Goal: Communication & Community: Answer question/provide support

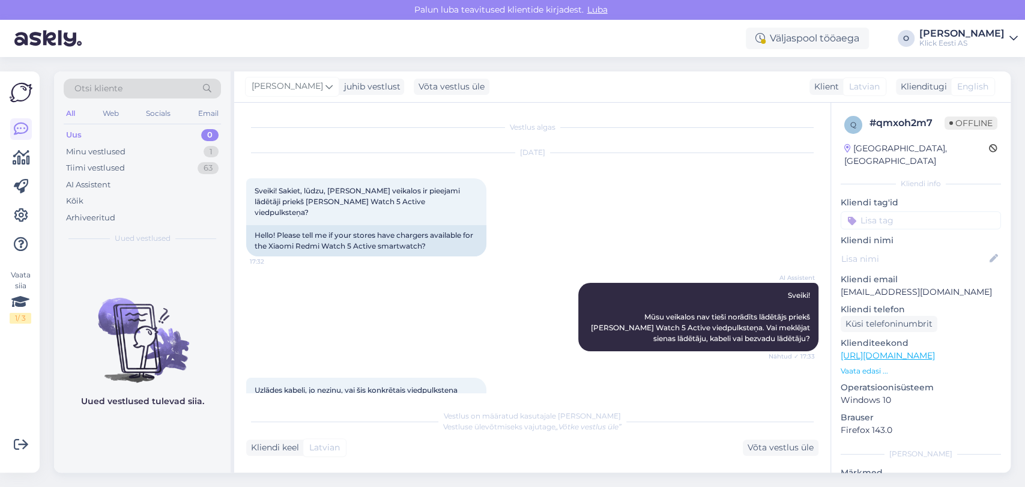
scroll to position [159, 0]
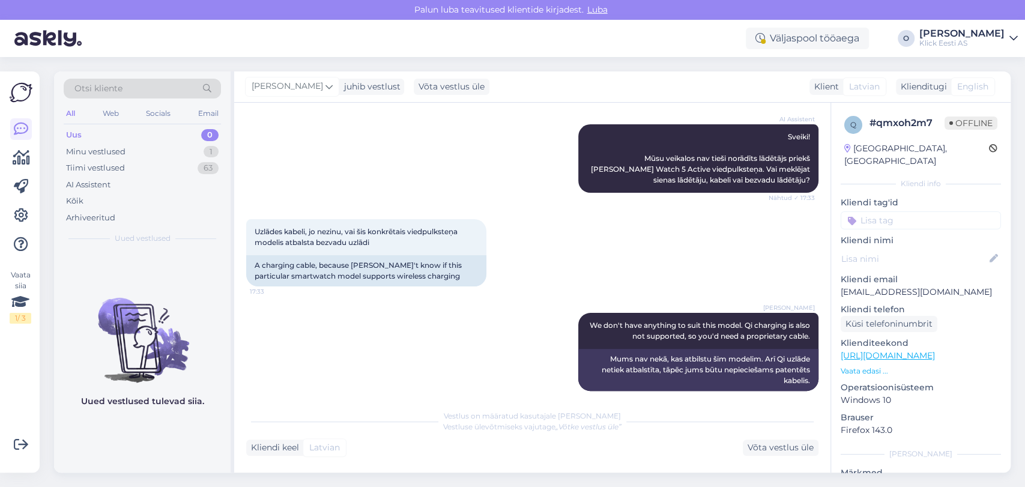
click at [109, 135] on div "Uus 0" at bounding box center [142, 135] width 157 height 17
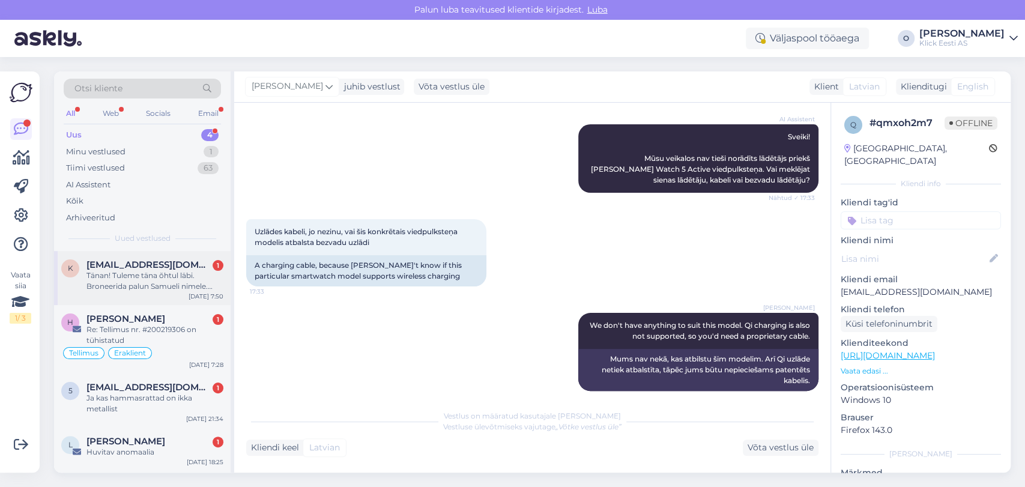
click at [142, 262] on span "[EMAIL_ADDRESS][DOMAIN_NAME]" at bounding box center [148, 264] width 125 height 11
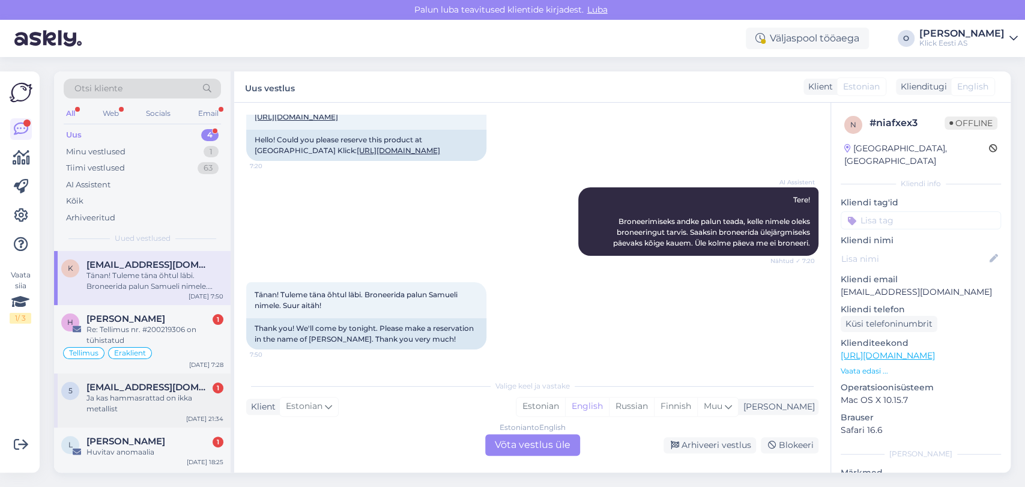
click at [136, 393] on div "Ja kas hammasrattad on ikka metallist" at bounding box center [154, 404] width 137 height 22
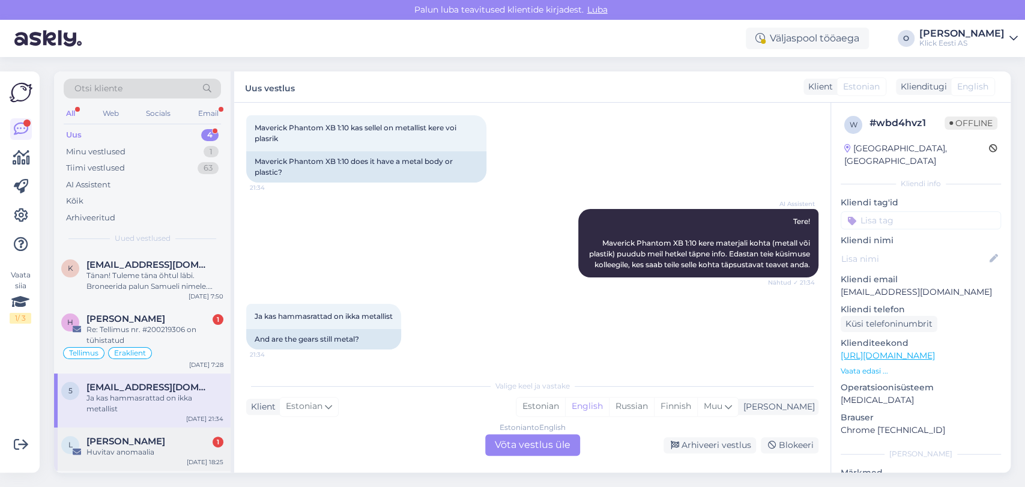
click at [129, 445] on span "[PERSON_NAME]" at bounding box center [125, 441] width 79 height 11
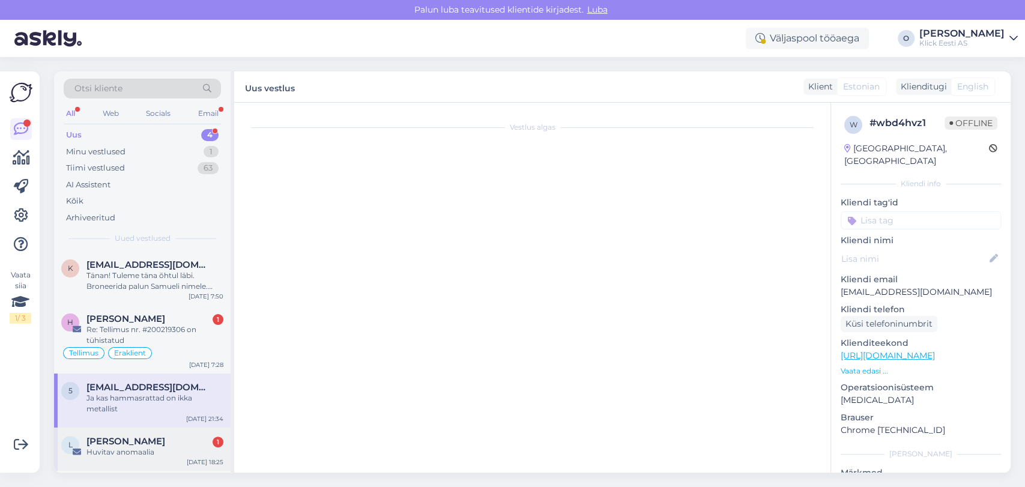
scroll to position [0, 0]
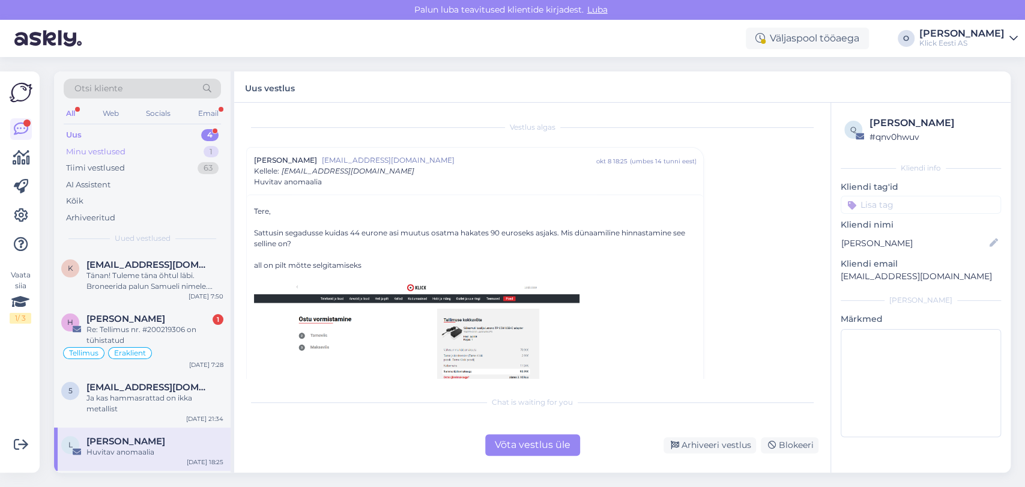
click at [196, 154] on div "Minu vestlused 1" at bounding box center [142, 152] width 157 height 17
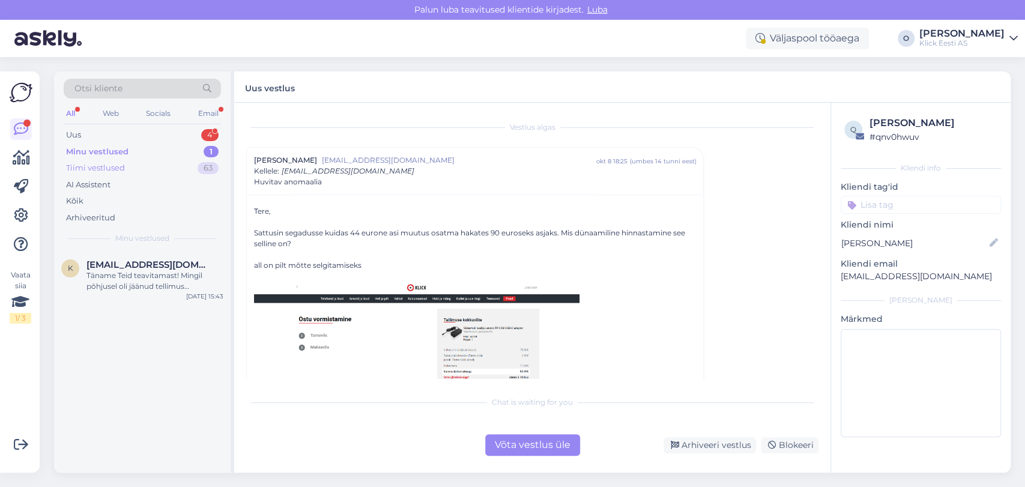
click at [180, 172] on div "Tiimi vestlused 63" at bounding box center [142, 168] width 157 height 17
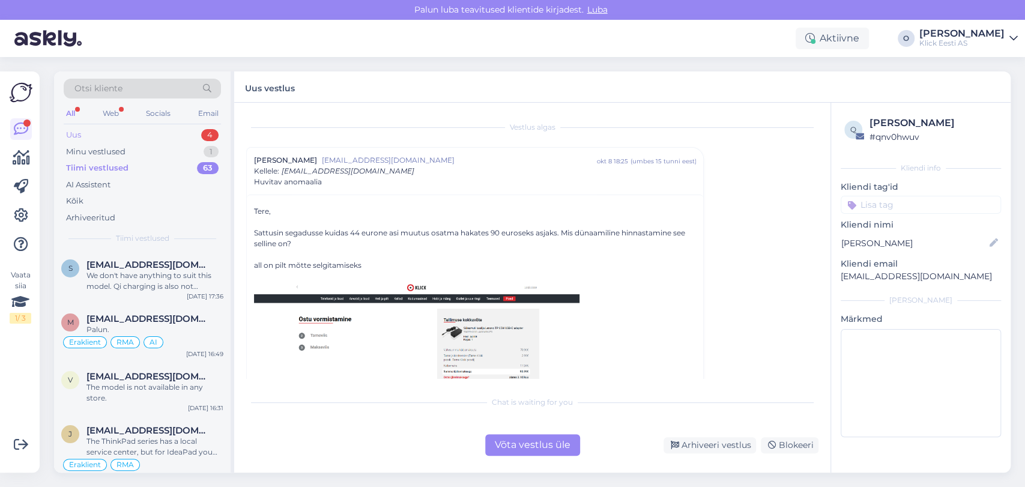
click at [165, 133] on div "Uus 4" at bounding box center [142, 135] width 157 height 17
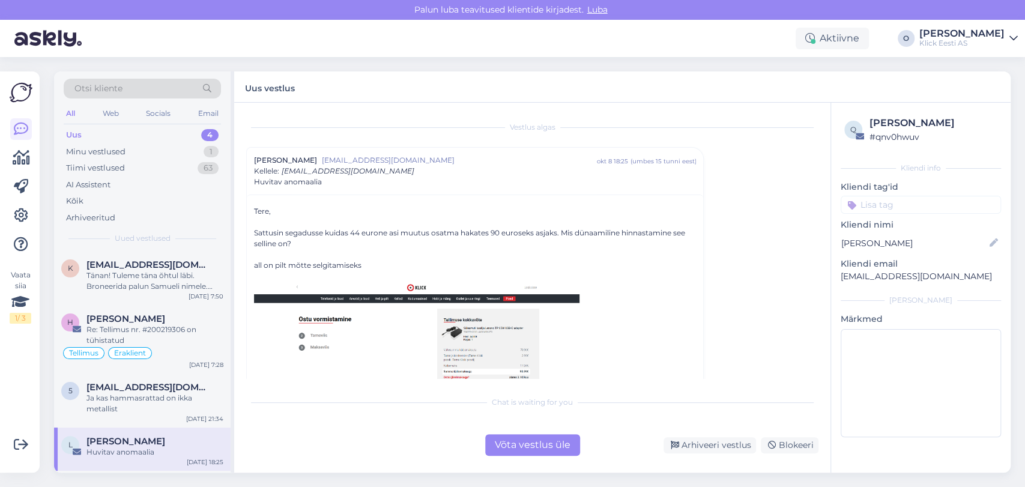
click at [165, 133] on div "Uus 4" at bounding box center [142, 135] width 157 height 17
click at [137, 258] on div "k [EMAIL_ADDRESS][DOMAIN_NAME] Tänan! Tuleme täna õhtul läbi. Broneerida palun …" at bounding box center [142, 278] width 177 height 54
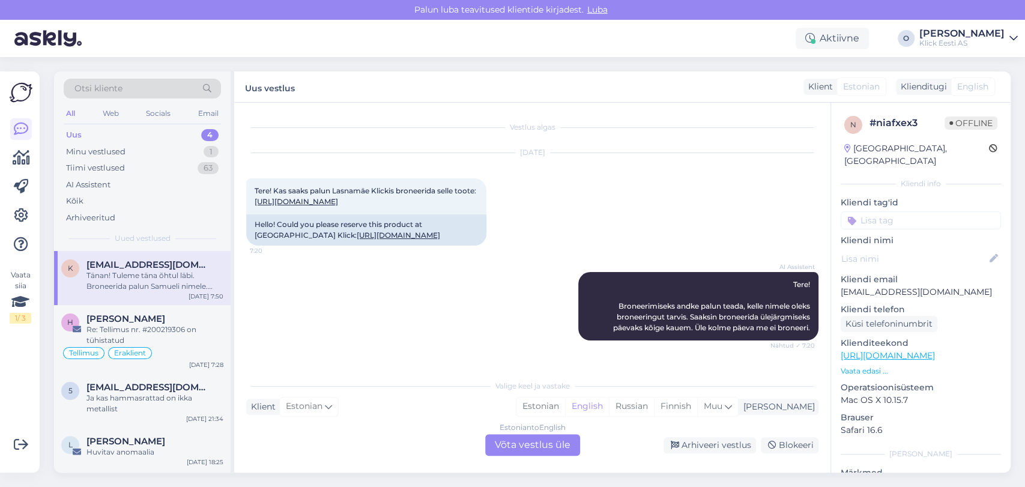
scroll to position [106, 0]
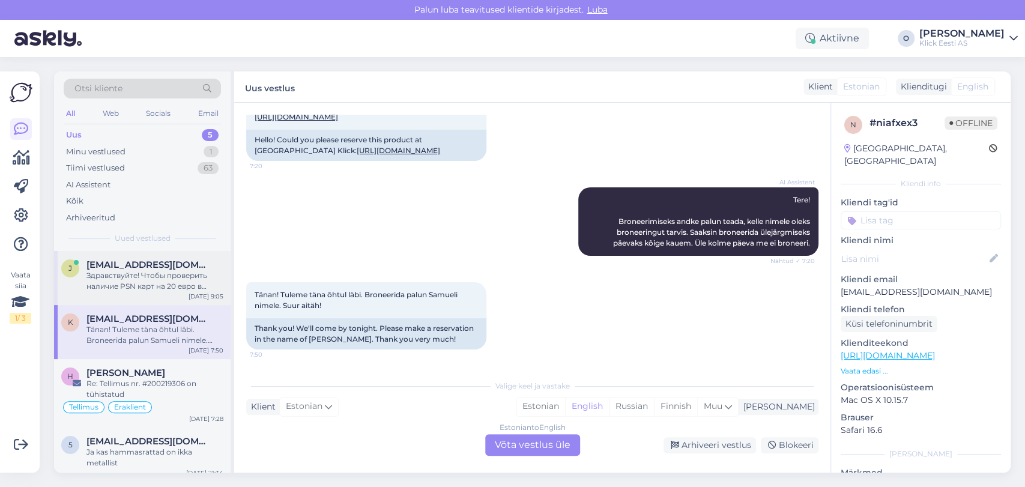
click at [138, 257] on div "[PERSON_NAME] [PERSON_NAME][EMAIL_ADDRESS][DOMAIN_NAME] Здравствуйте! Чтобы про…" at bounding box center [142, 278] width 177 height 54
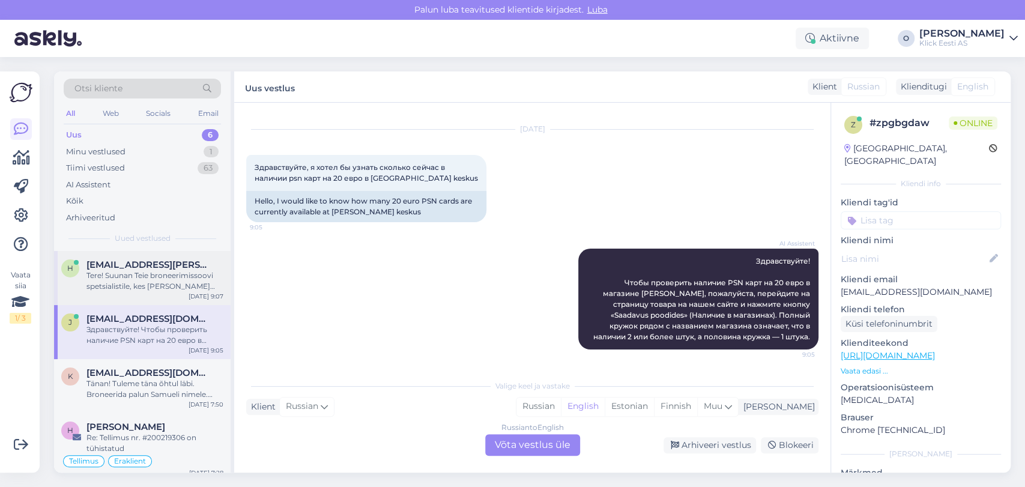
click at [142, 269] on span "[EMAIL_ADDRESS][PERSON_NAME][DOMAIN_NAME]" at bounding box center [148, 264] width 125 height 11
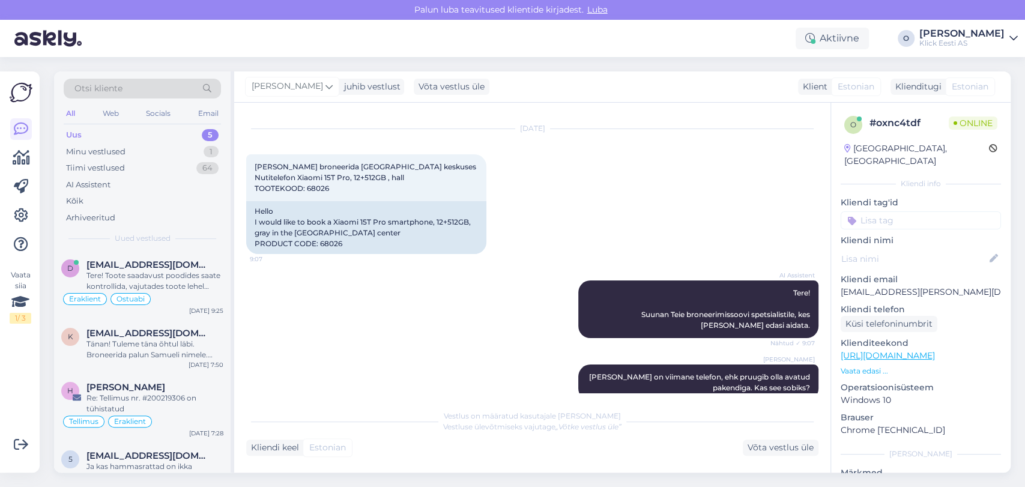
scroll to position [376, 0]
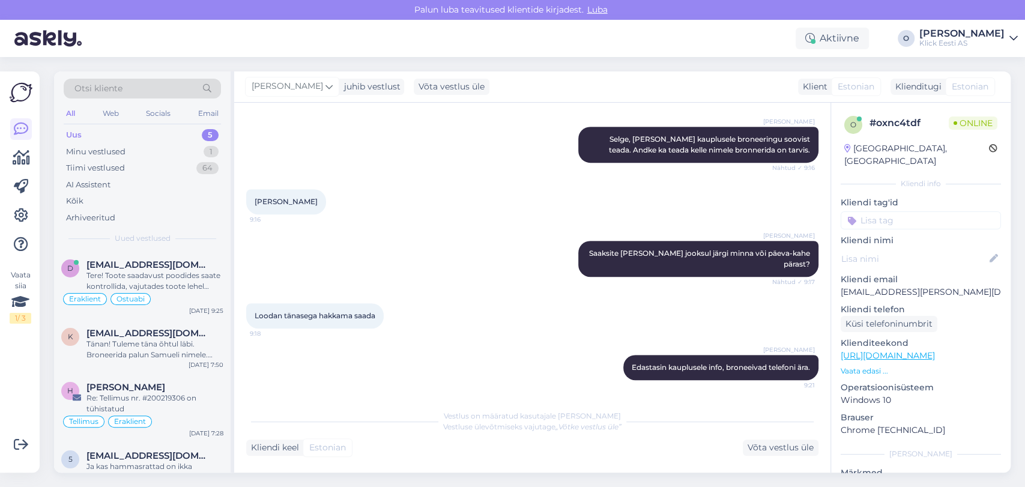
click at [136, 138] on div "Uus 5" at bounding box center [142, 135] width 157 height 17
click at [126, 262] on span "[EMAIL_ADDRESS][DOMAIN_NAME]" at bounding box center [148, 264] width 125 height 11
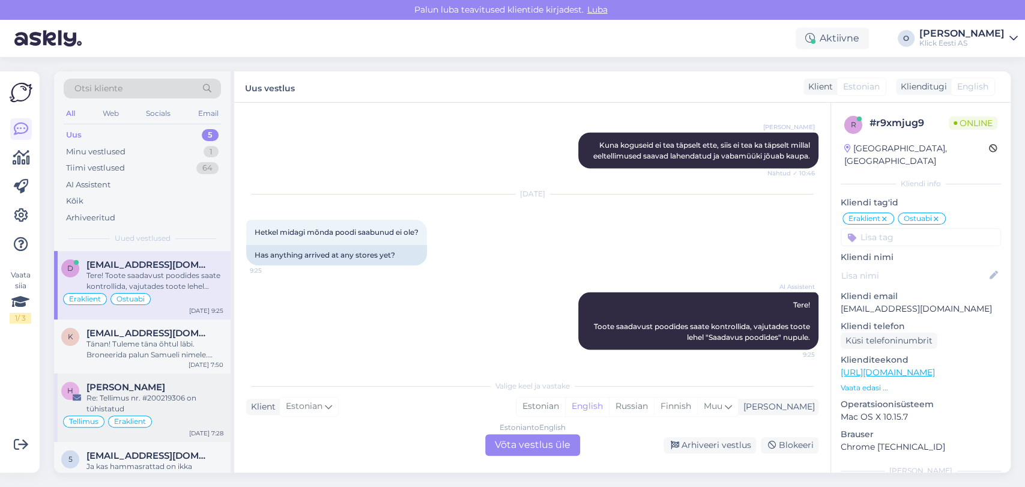
click at [118, 377] on div "H [PERSON_NAME] Re: Tellimus nr. #200219306 on tühistatud Tellimus Eraklient [D…" at bounding box center [142, 408] width 177 height 68
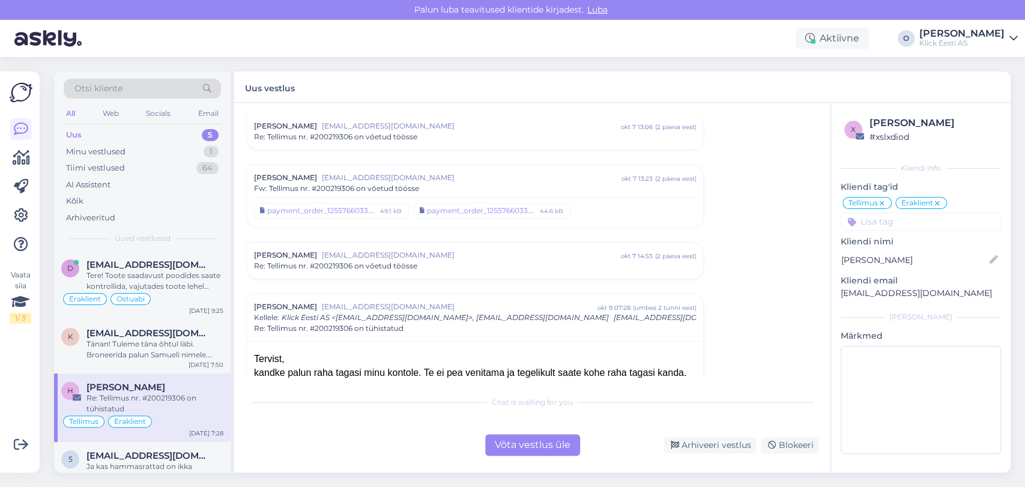
click at [815, 374] on div "Vestlus algas [PERSON_NAME] [EMAIL_ADDRESS][DOMAIN_NAME] okt 7 13:06 ( 2 päeva …" at bounding box center [537, 247] width 583 height 264
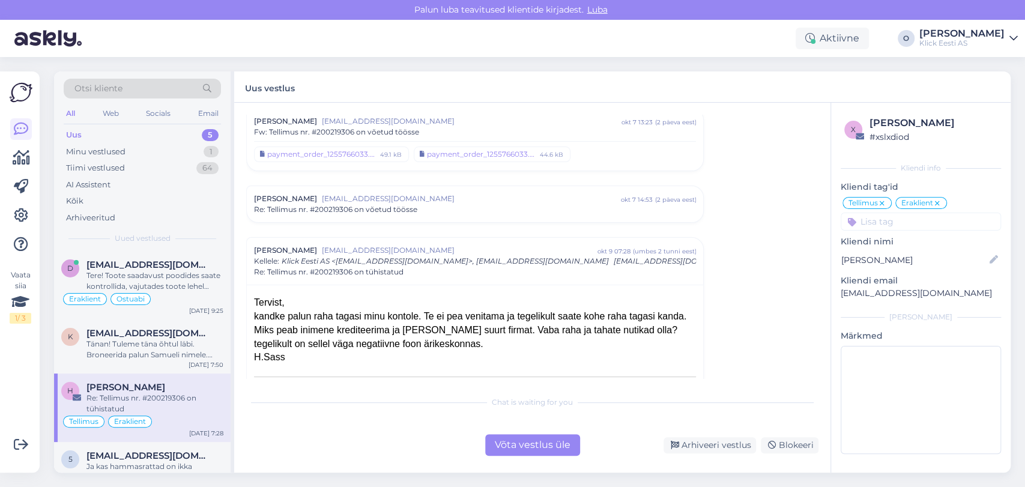
scroll to position [115, 0]
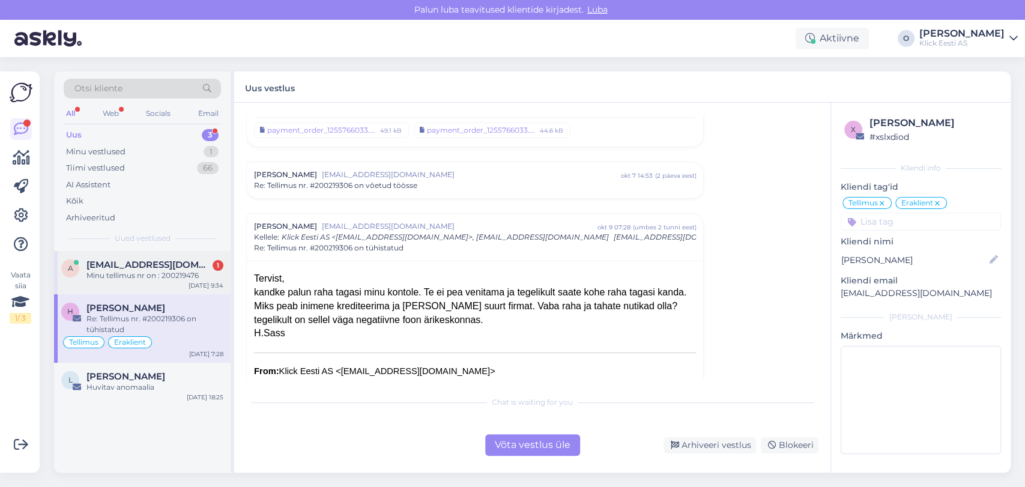
click at [102, 280] on div "A [EMAIL_ADDRESS][DOMAIN_NAME] 1 Minu tellimus nr on : 200219476 [DATE] 9:34" at bounding box center [142, 272] width 177 height 43
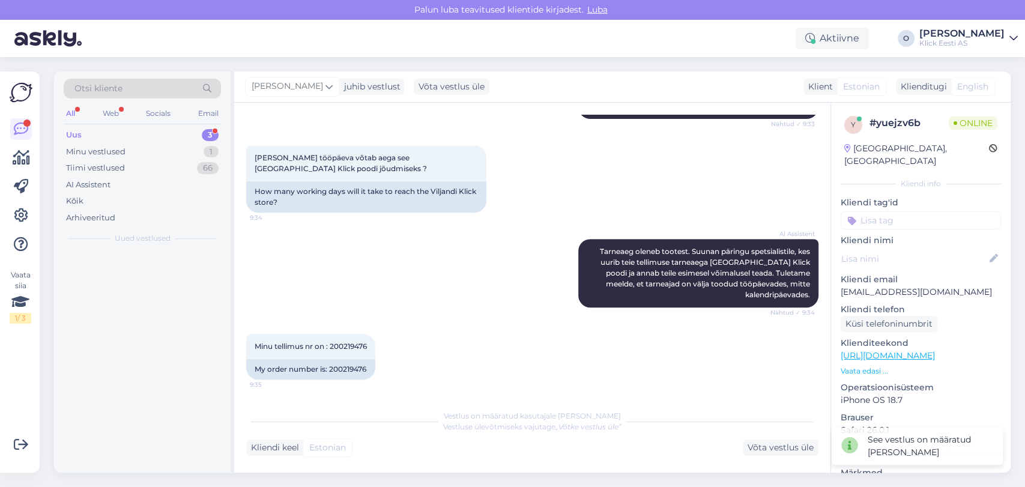
scroll to position [355, 0]
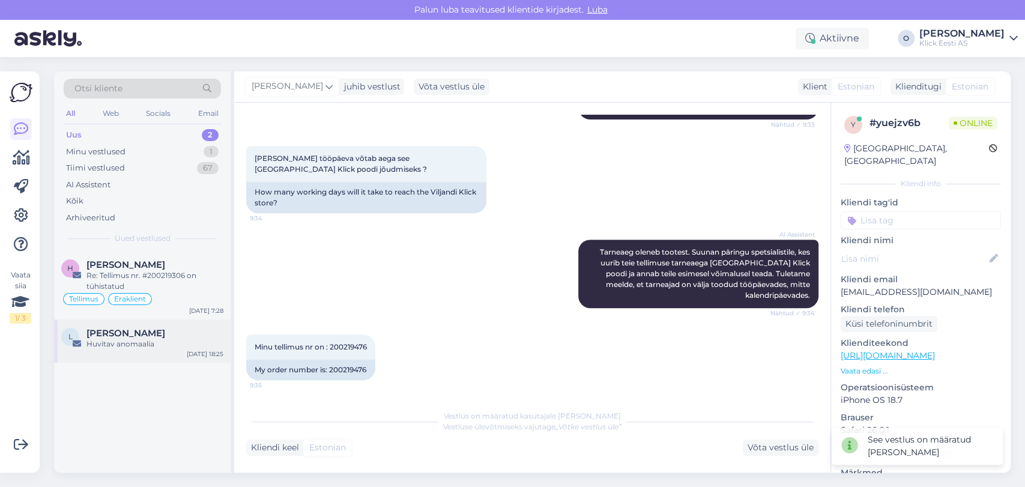
click at [100, 339] on div "Huvitav anomaalia" at bounding box center [154, 344] width 137 height 11
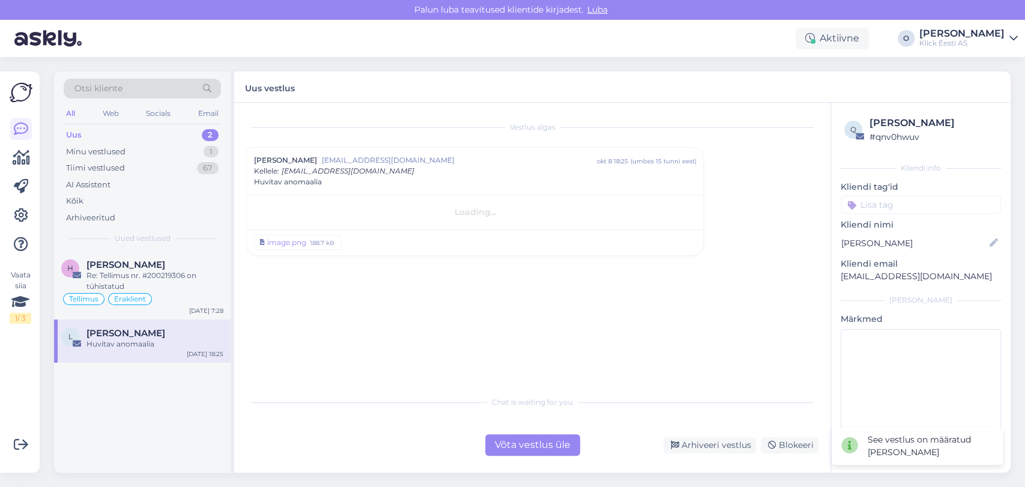
scroll to position [0, 0]
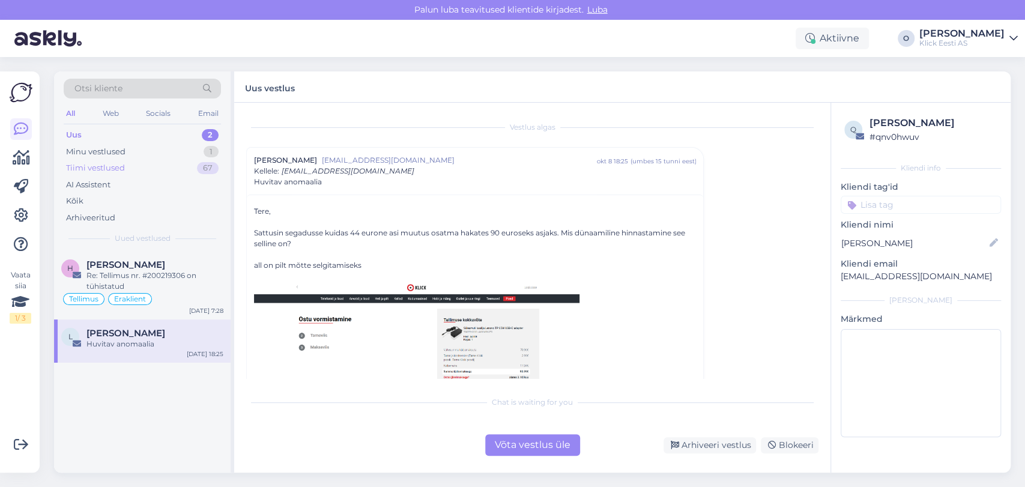
click at [129, 171] on div "Tiimi vestlused 67" at bounding box center [142, 168] width 157 height 17
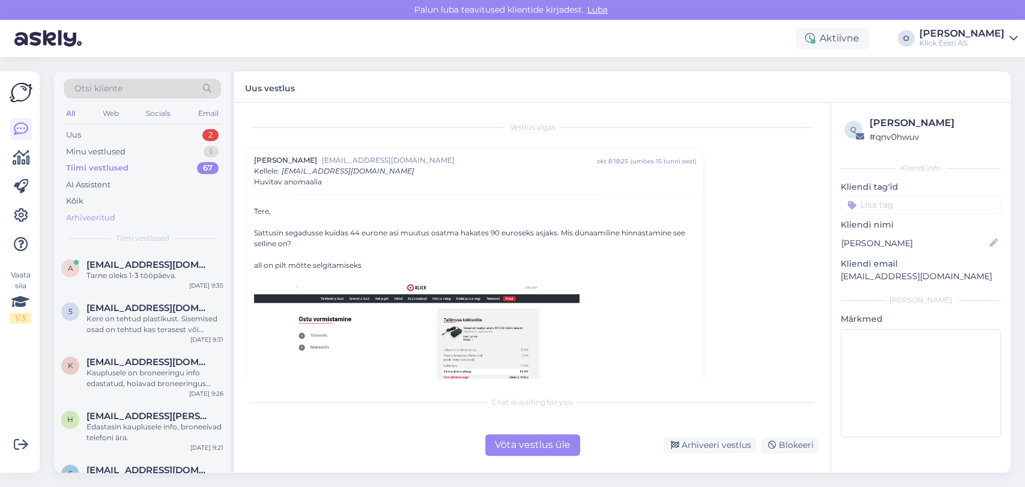
click at [83, 210] on div "Arhiveeritud" at bounding box center [142, 218] width 157 height 17
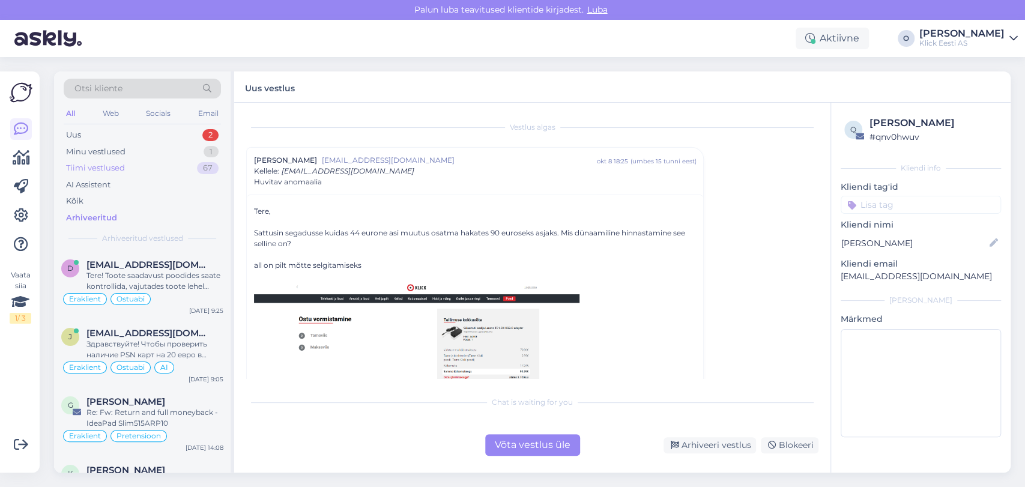
click at [96, 165] on div "Tiimi vestlused" at bounding box center [95, 168] width 59 height 12
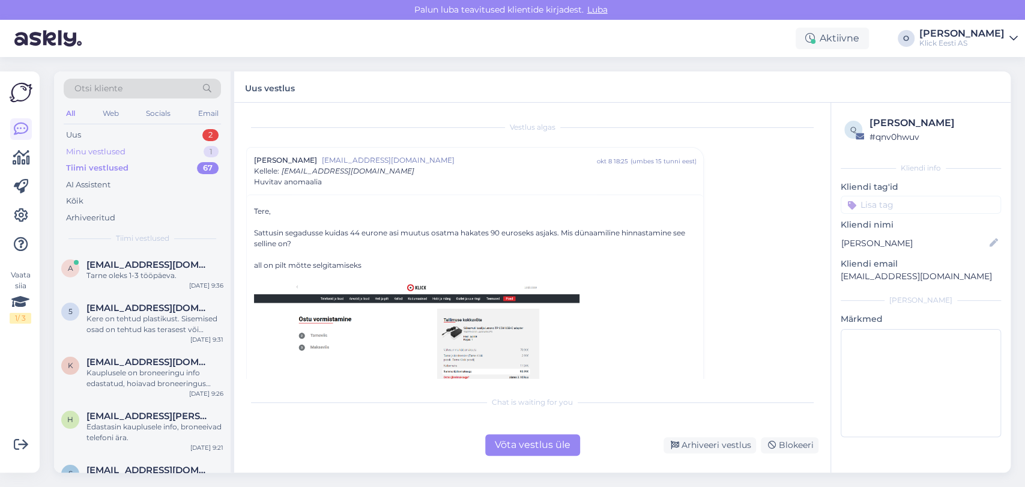
click at [96, 151] on div "Minu vestlused" at bounding box center [95, 152] width 59 height 12
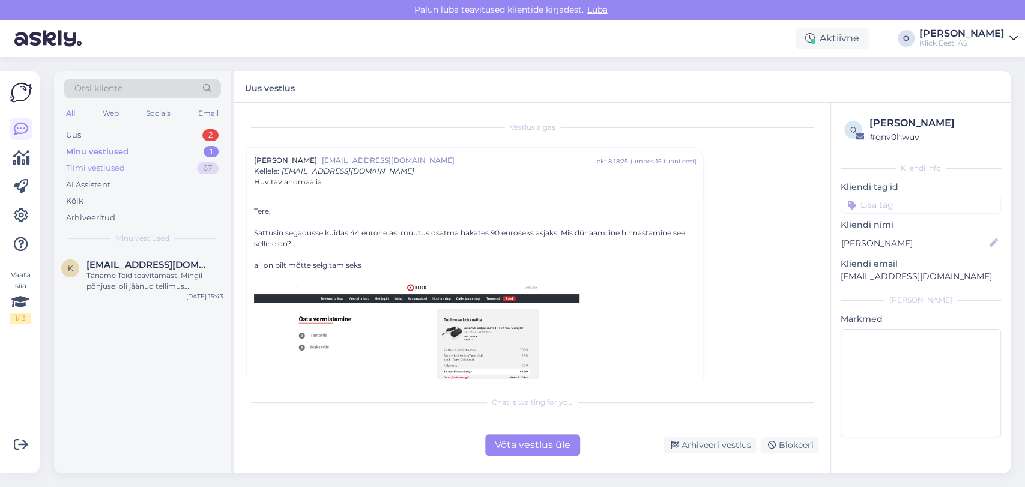
click at [94, 160] on div "Tiimi vestlused 67" at bounding box center [142, 168] width 157 height 17
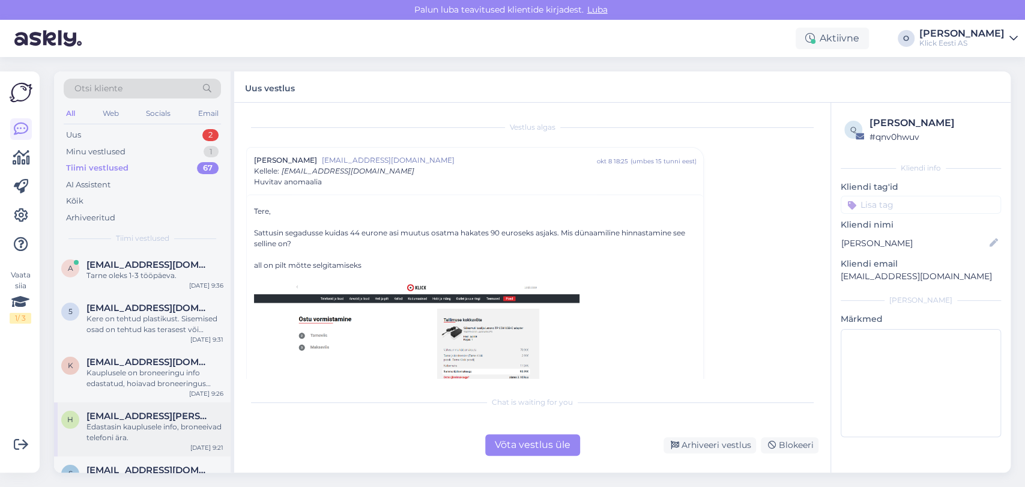
click at [113, 420] on span "[EMAIL_ADDRESS][PERSON_NAME][DOMAIN_NAME]" at bounding box center [148, 416] width 125 height 11
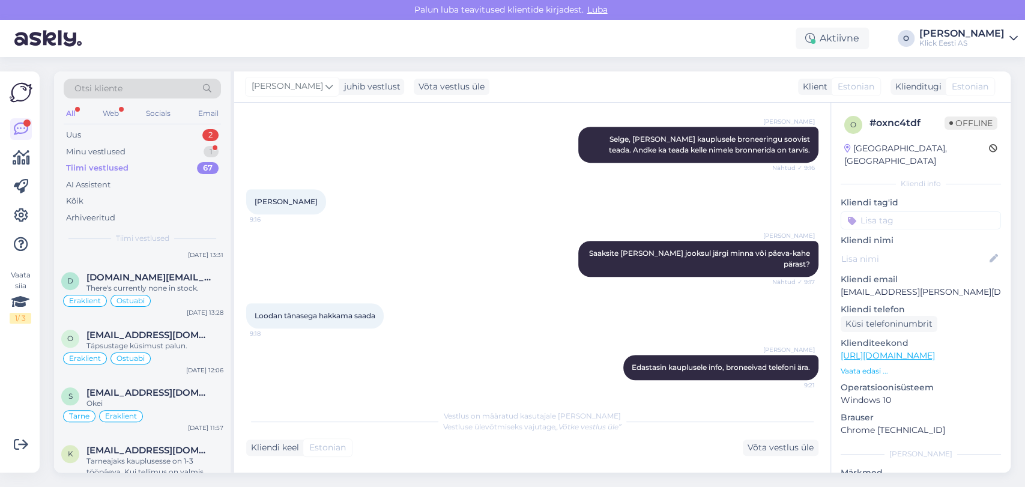
scroll to position [747, 0]
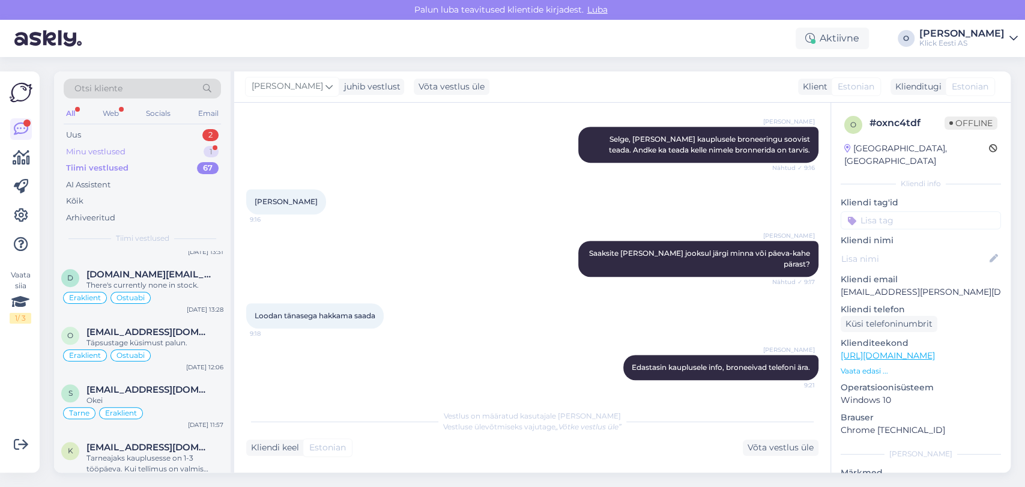
click at [145, 151] on div "Minu vestlused 1" at bounding box center [142, 152] width 157 height 17
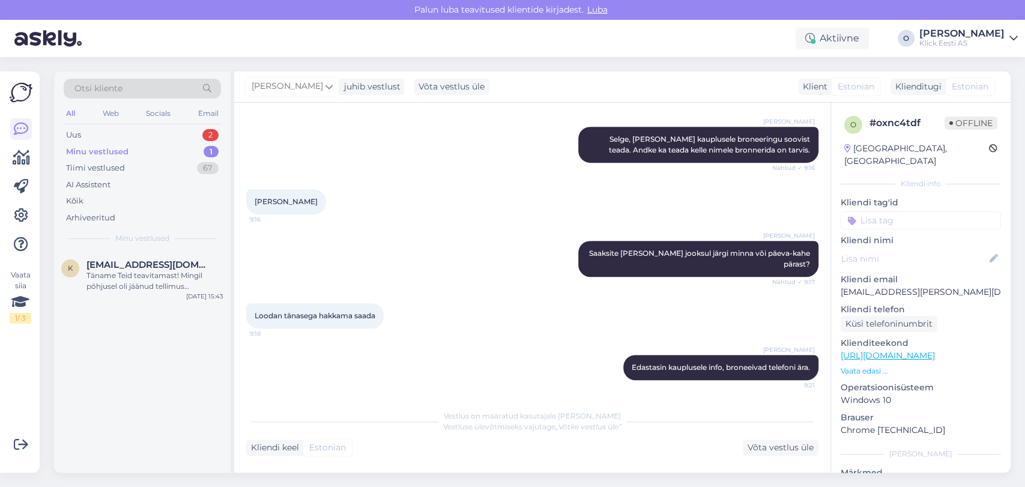
click at [144, 125] on div "Otsi kliente All Web Socials Email Uus 2 Minu vestlused 1 Tiimi vestlused 67 AI…" at bounding box center [142, 161] width 177 height 180
click at [142, 129] on div "Uus 2" at bounding box center [142, 135] width 157 height 17
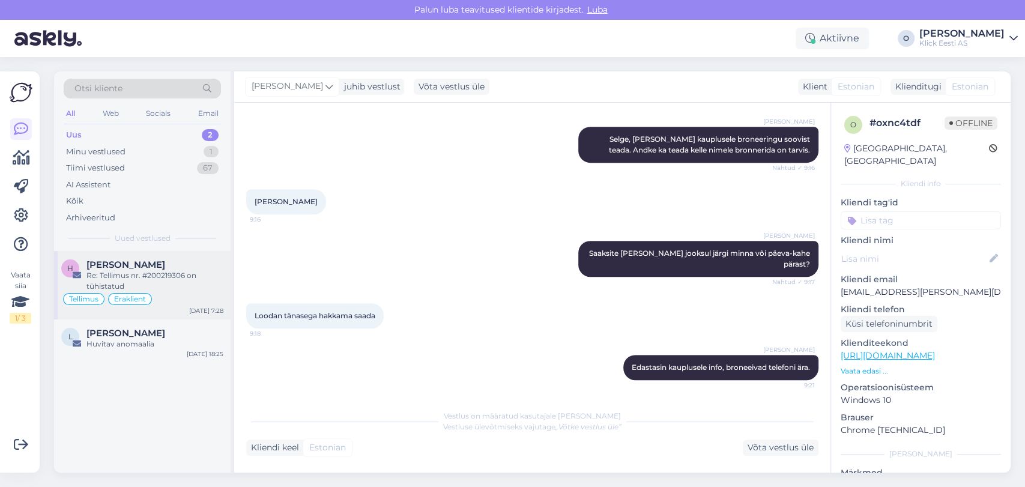
click at [126, 268] on span "[PERSON_NAME]" at bounding box center [125, 264] width 79 height 11
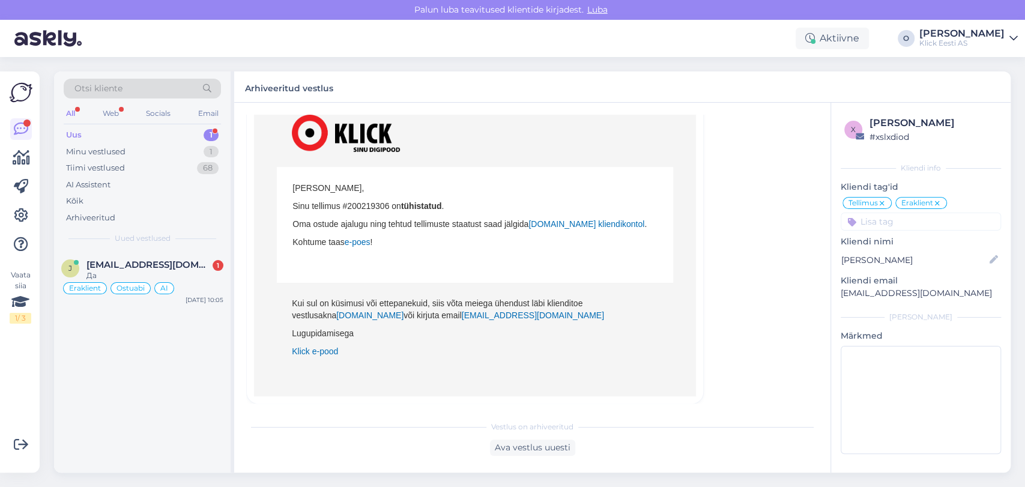
scroll to position [212, 0]
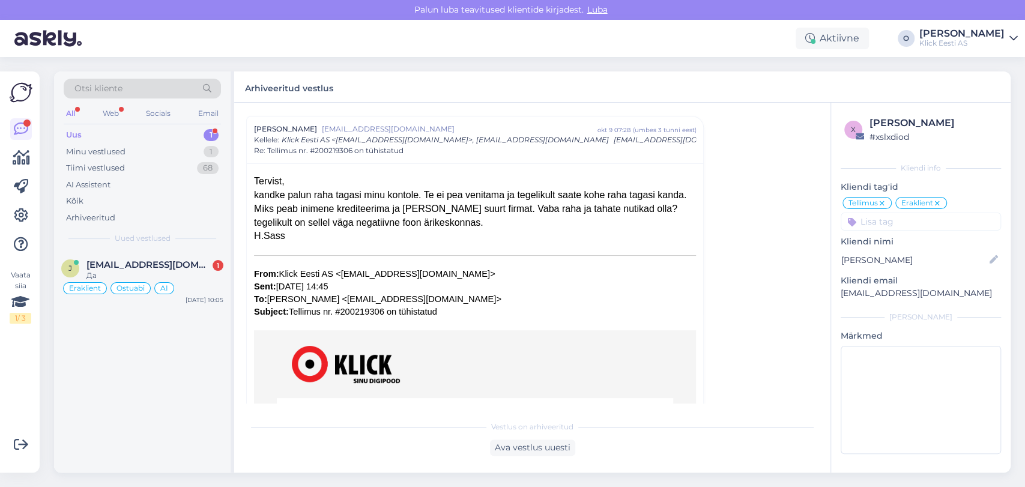
click at [152, 248] on div "Otsi kliente All Web Socials Email Uus 1 Minu vestlused 1 Tiimi vestlused 68 AI…" at bounding box center [142, 161] width 177 height 180
click at [146, 264] on span "[EMAIL_ADDRESS][DOMAIN_NAME]" at bounding box center [148, 264] width 125 height 11
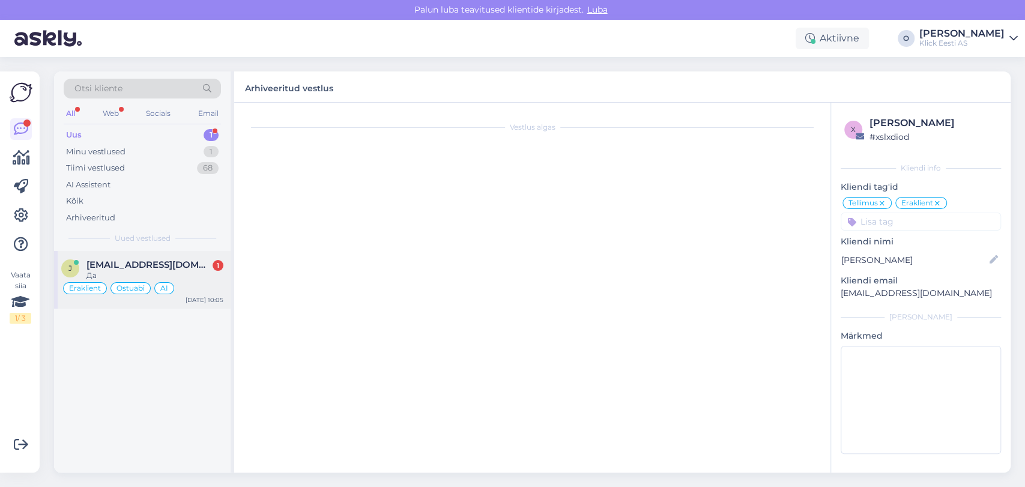
scroll to position [274, 0]
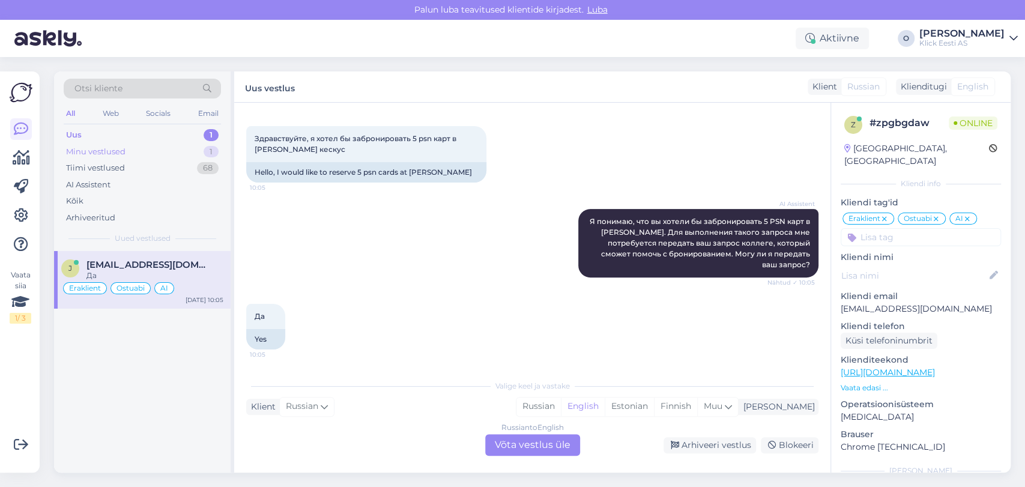
click at [150, 151] on div "Minu vestlused 1" at bounding box center [142, 152] width 157 height 17
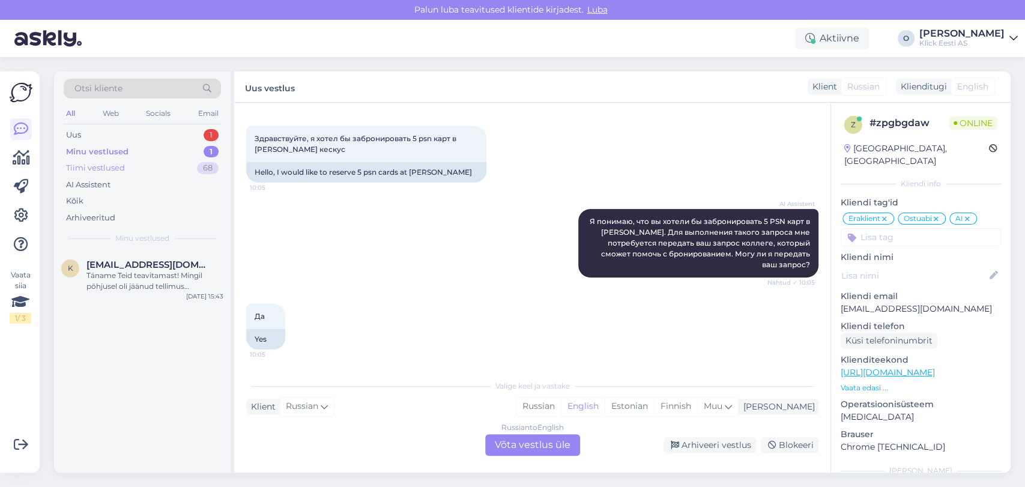
click at [150, 160] on div "Tiimi vestlused 68" at bounding box center [142, 168] width 157 height 17
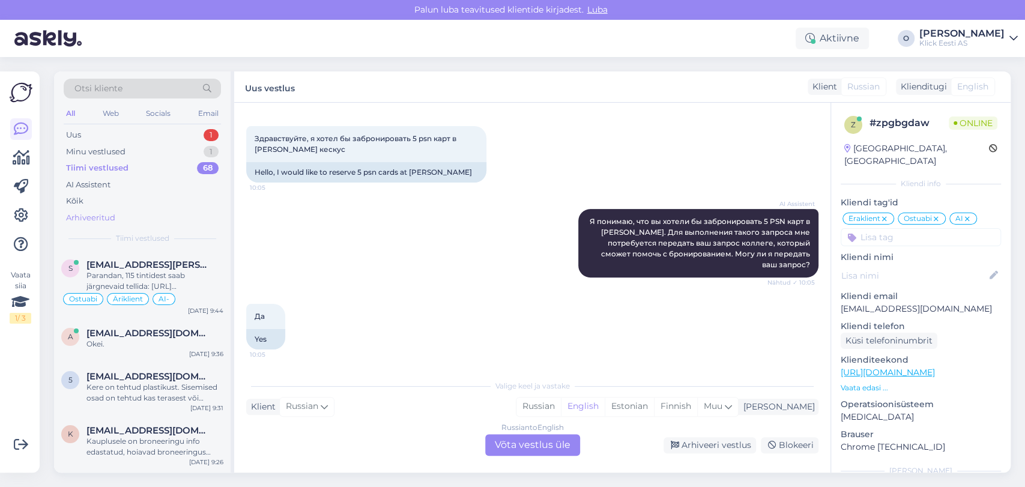
click at [89, 222] on div "Arhiveeritud" at bounding box center [90, 218] width 49 height 12
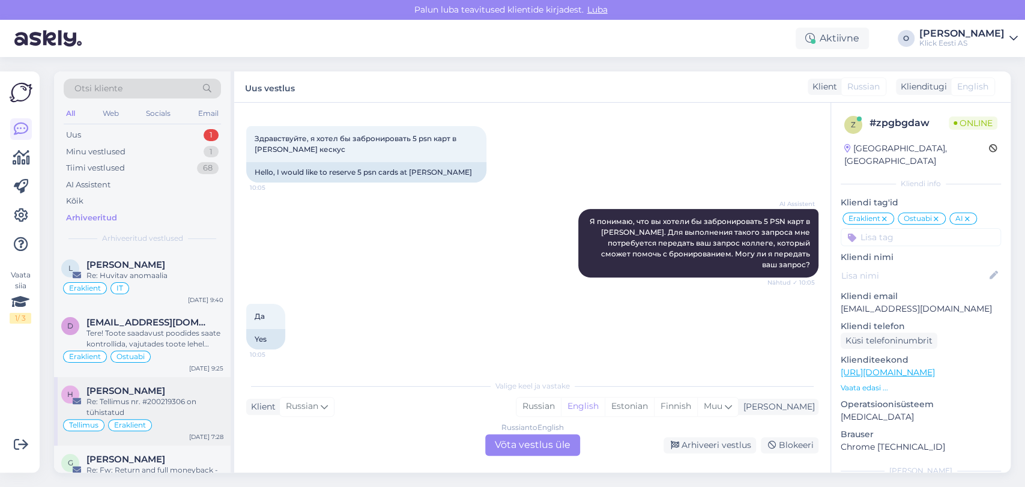
click at [149, 395] on div "[PERSON_NAME]" at bounding box center [154, 391] width 137 height 11
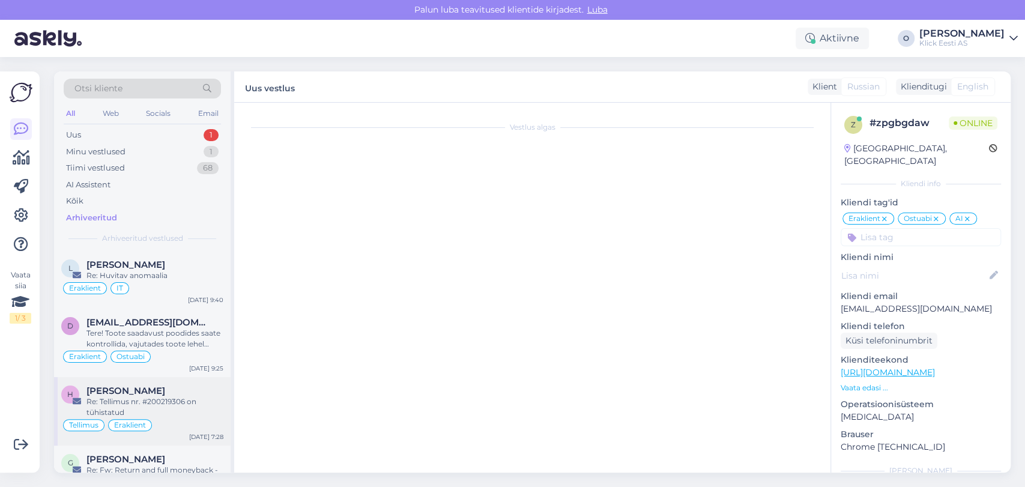
scroll to position [212, 0]
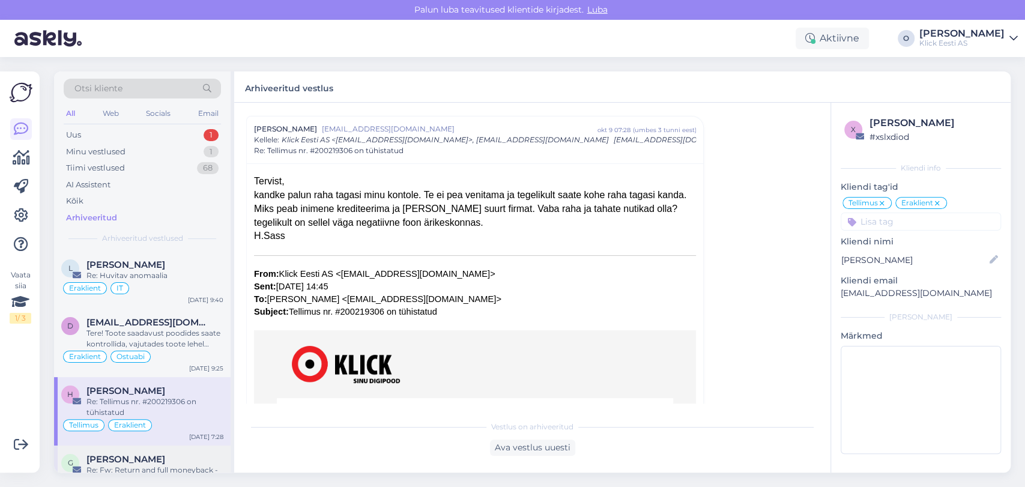
click at [142, 462] on span "[PERSON_NAME]" at bounding box center [125, 459] width 79 height 11
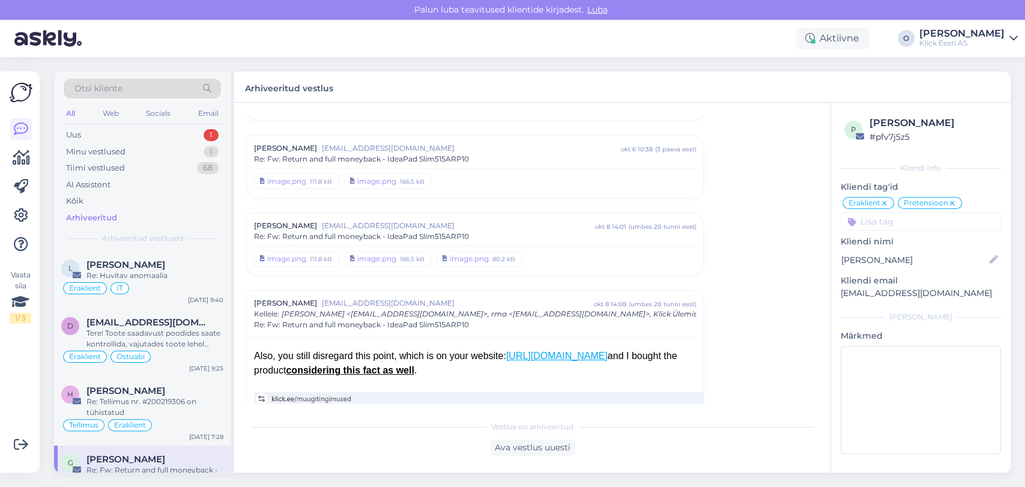
click at [818, 393] on div "Vestlus algas [PERSON_NAME] [EMAIL_ADDRESS][DOMAIN_NAME] [DATE] 22:38 ( 12 päev…" at bounding box center [537, 259] width 583 height 289
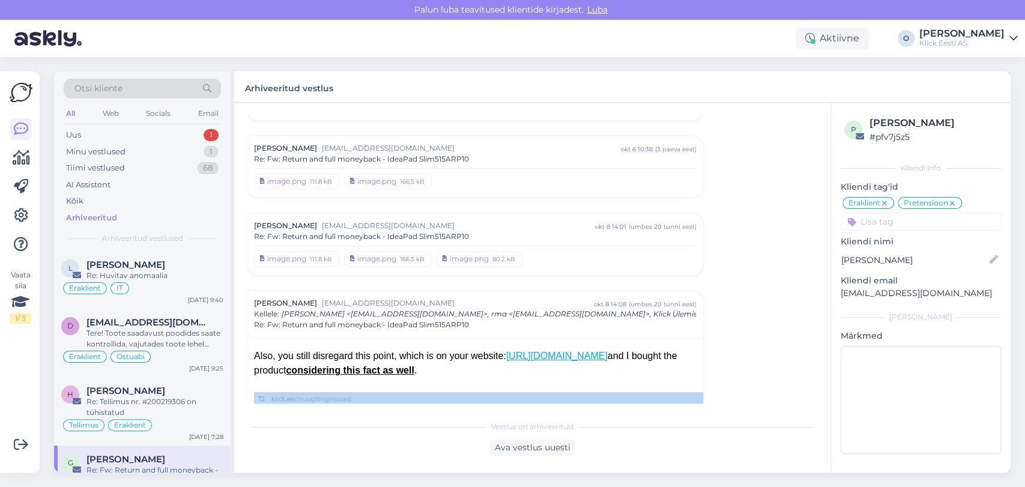
click at [818, 393] on div "Vestlus algas [PERSON_NAME] [EMAIL_ADDRESS][DOMAIN_NAME] [DATE] 22:38 ( 12 päev…" at bounding box center [537, 259] width 583 height 289
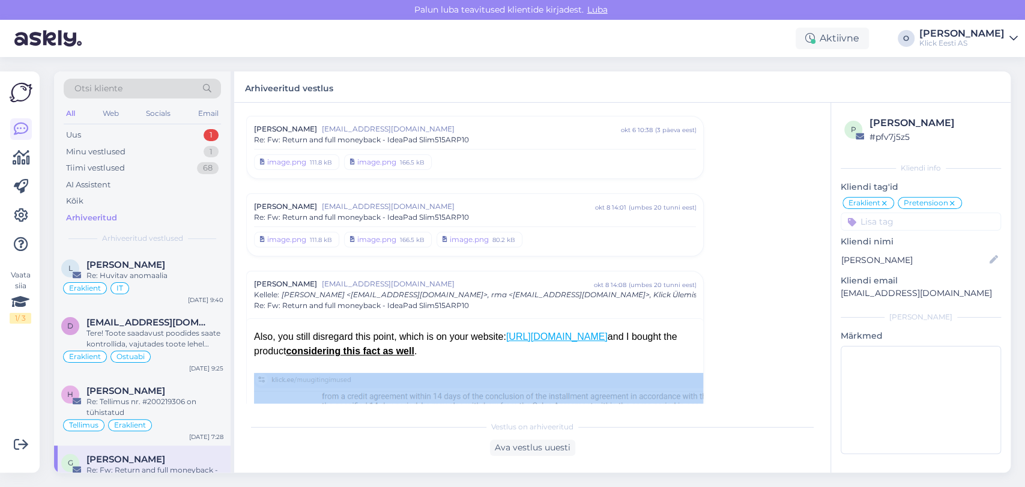
click at [822, 395] on div "Vestlus algas [PERSON_NAME] [EMAIL_ADDRESS][DOMAIN_NAME] [DATE] 22:38 ( 12 päev…" at bounding box center [537, 259] width 583 height 289
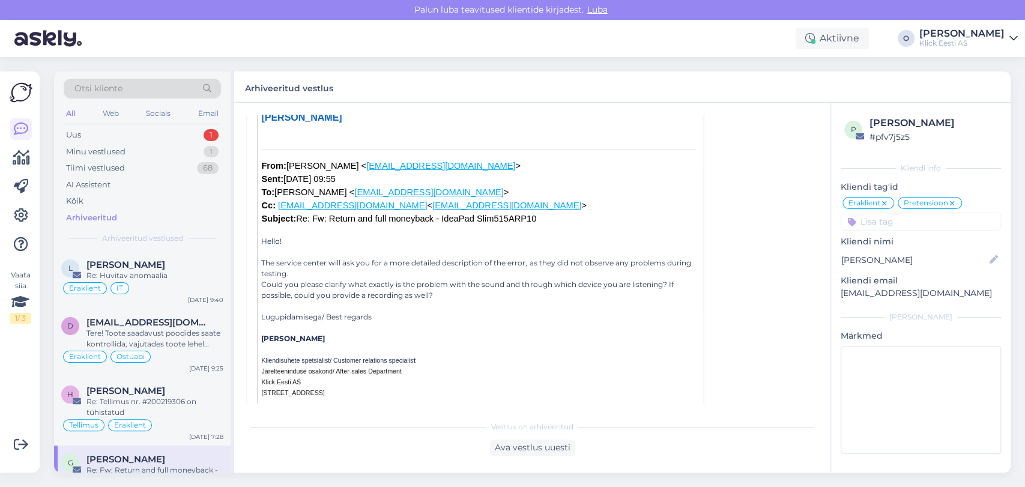
scroll to position [2883, 0]
click at [106, 127] on div "Uus 1" at bounding box center [142, 135] width 157 height 17
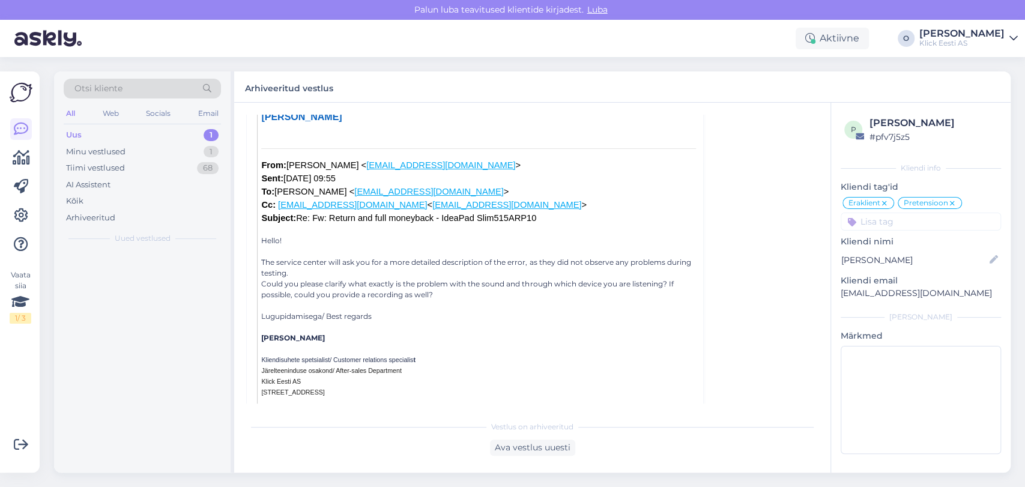
click at [106, 127] on div "Uus 1" at bounding box center [142, 135] width 157 height 17
click at [153, 150] on div "Minu vestlused 1" at bounding box center [142, 152] width 157 height 17
click at [144, 134] on div "Uus 1" at bounding box center [142, 135] width 157 height 17
click at [133, 278] on div "Добрый день! Срок доставки товаров, имеющихся на складе, составляет до 3 рабочи…" at bounding box center [154, 281] width 137 height 22
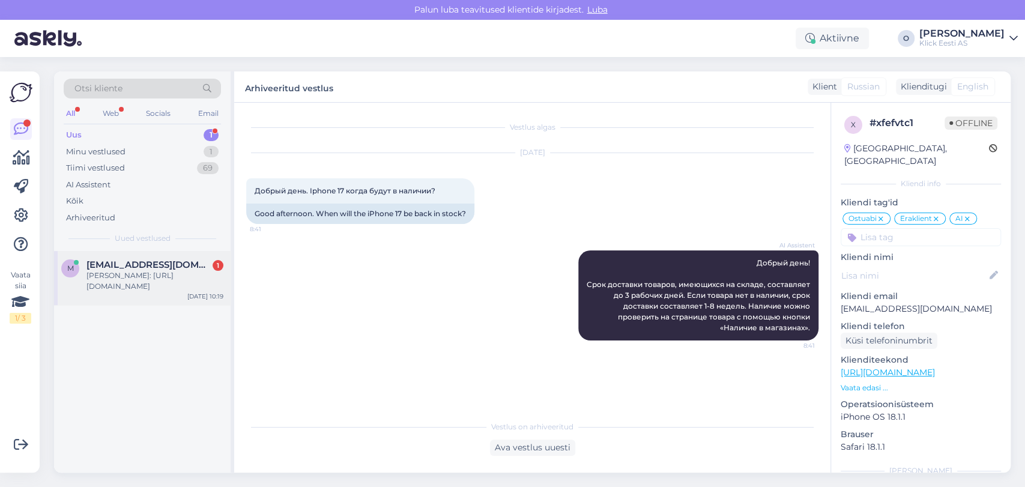
click at [132, 267] on span "[EMAIL_ADDRESS][DOMAIN_NAME]" at bounding box center [148, 264] width 125 height 11
